Goal: Information Seeking & Learning: Learn about a topic

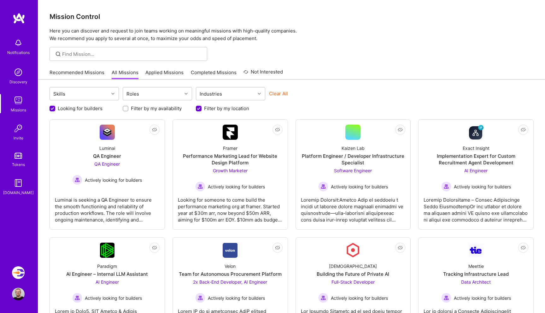
scroll to position [397, 0]
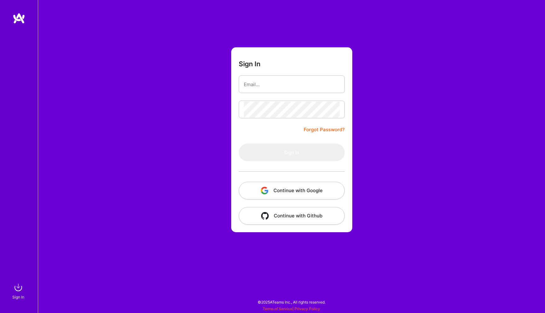
click at [262, 190] on img "button" at bounding box center [265, 191] width 8 height 8
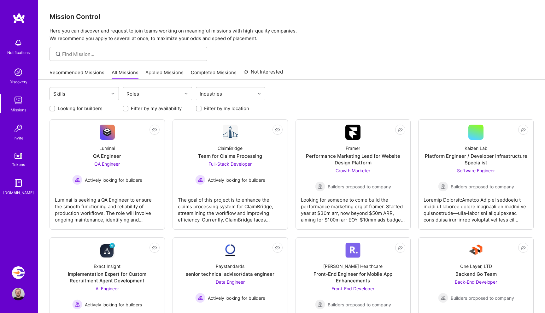
click at [54, 107] on input "Looking for builders" at bounding box center [53, 109] width 4 height 4
checkbox input "true"
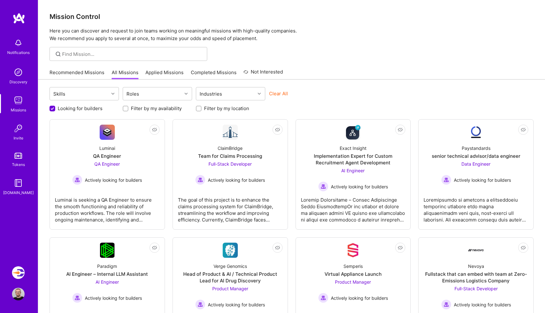
click at [199, 109] on input "Filter by my location" at bounding box center [199, 109] width 4 height 4
checkbox input "true"
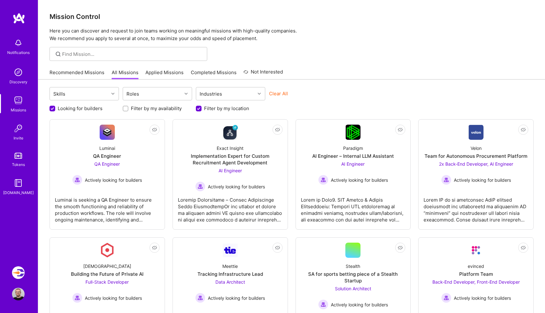
click at [341, 164] on span "AI Engineer" at bounding box center [352, 163] width 23 height 5
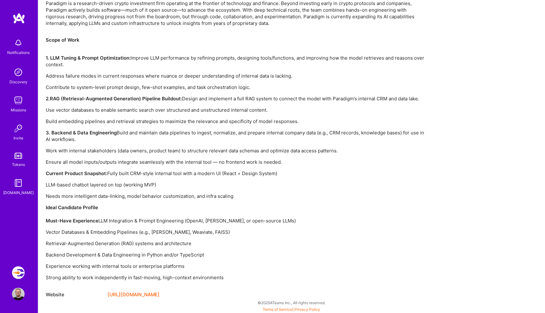
scroll to position [409, 0]
